Goal: Navigation & Orientation: Find specific page/section

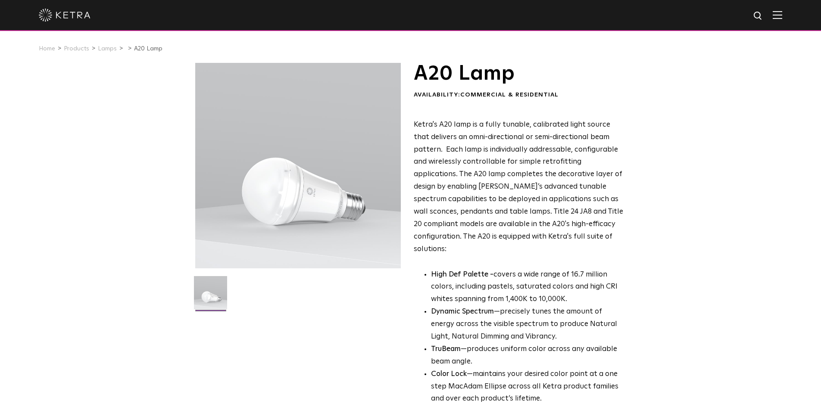
click at [282, 6] on div at bounding box center [411, 15] width 744 height 30
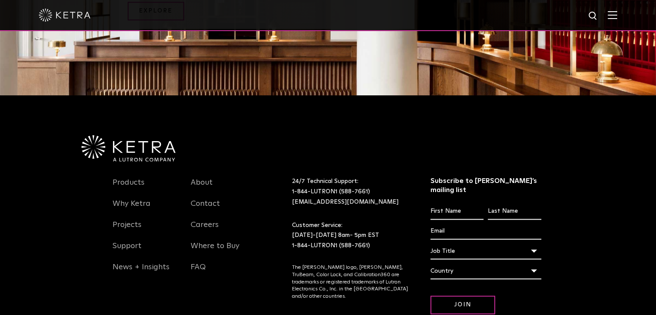
scroll to position [1121, 0]
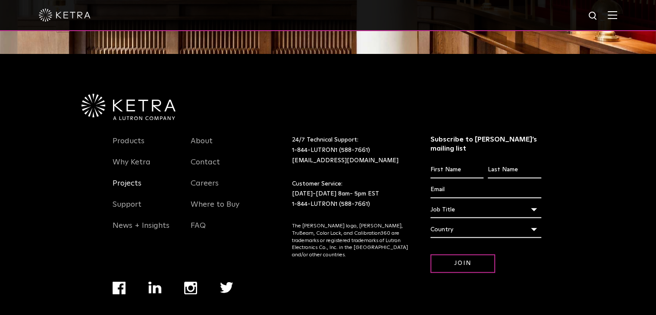
click at [136, 178] on link "Projects" at bounding box center [127, 188] width 29 height 20
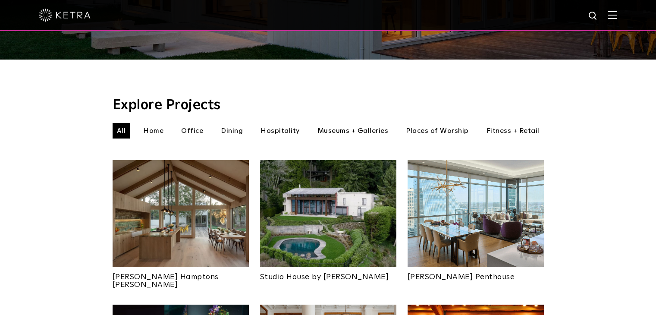
scroll to position [259, 0]
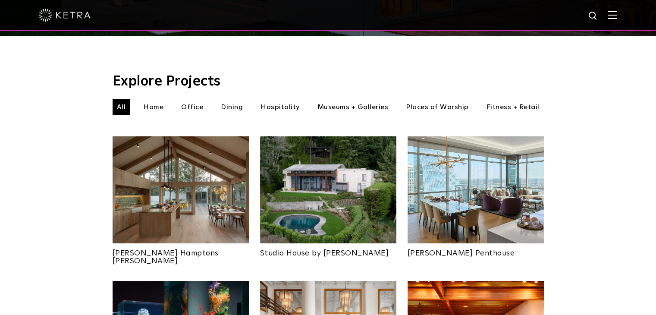
click at [343, 203] on img at bounding box center [328, 189] width 136 height 107
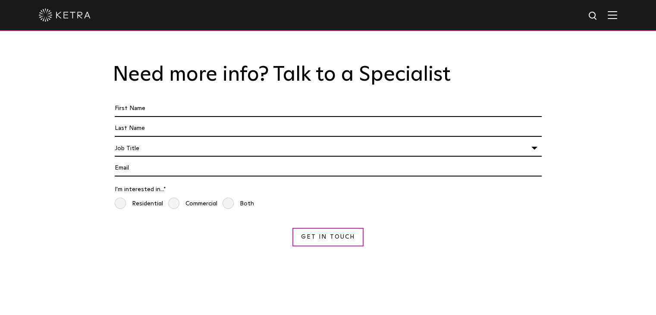
scroll to position [1422, 0]
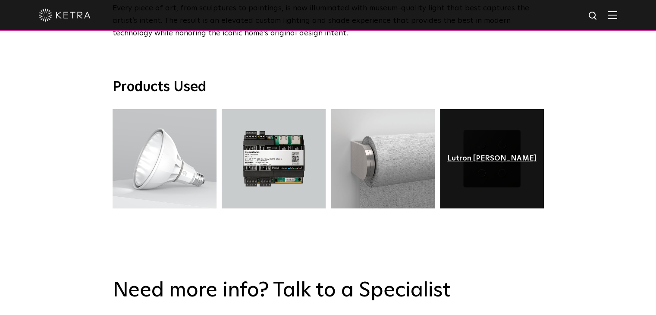
click at [489, 154] on div "Lutron [PERSON_NAME]" at bounding box center [491, 158] width 89 height 9
